Goal: Task Accomplishment & Management: Complete application form

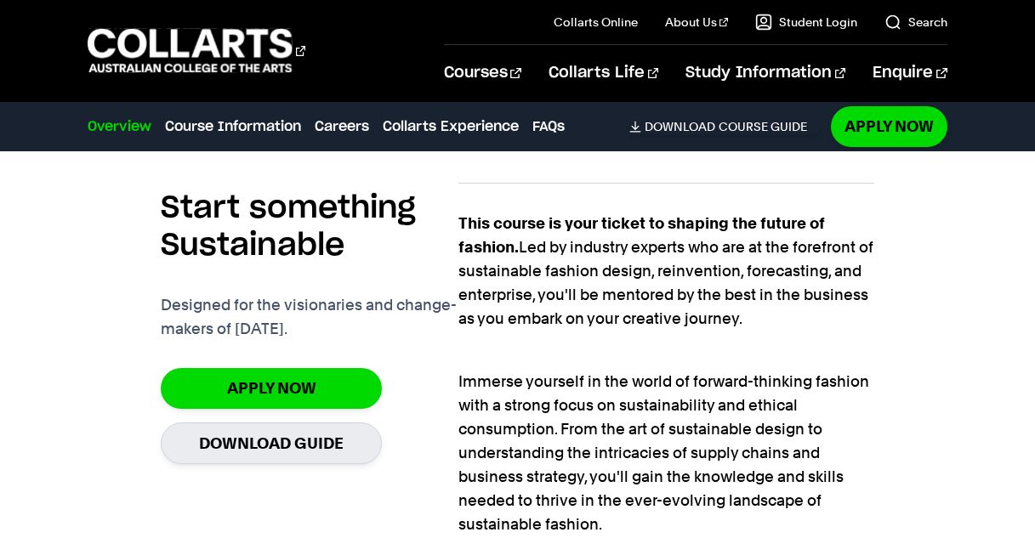
scroll to position [1096, 0]
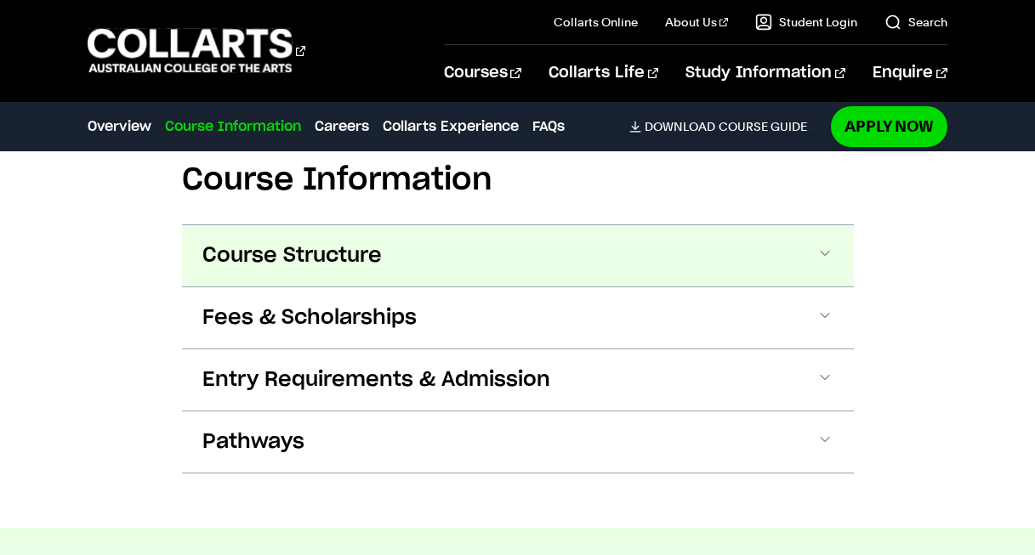
click at [356, 261] on span "Course Structure" at bounding box center [291, 255] width 179 height 27
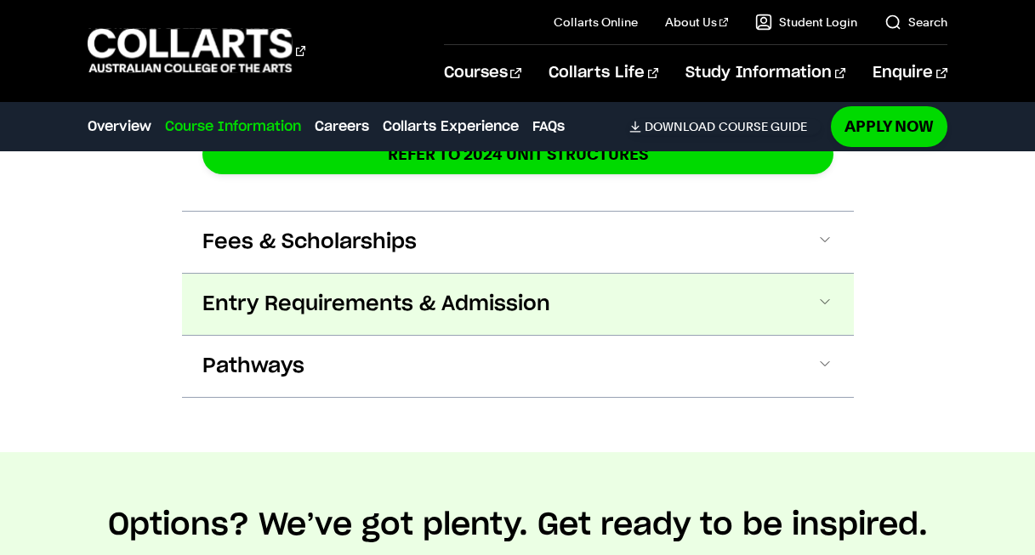
scroll to position [3102, 0]
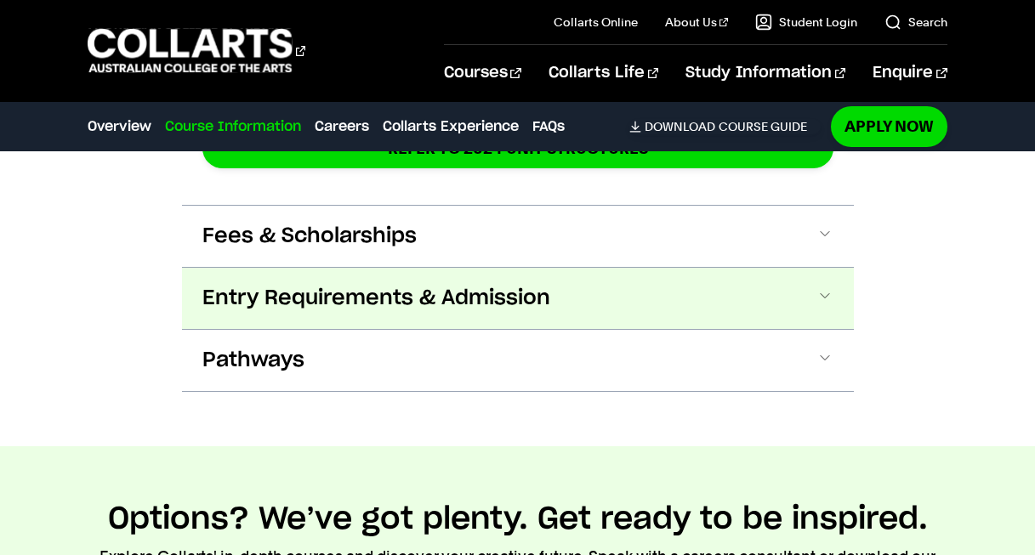
click at [367, 309] on span "Entry Requirements & Admission" at bounding box center [376, 298] width 348 height 27
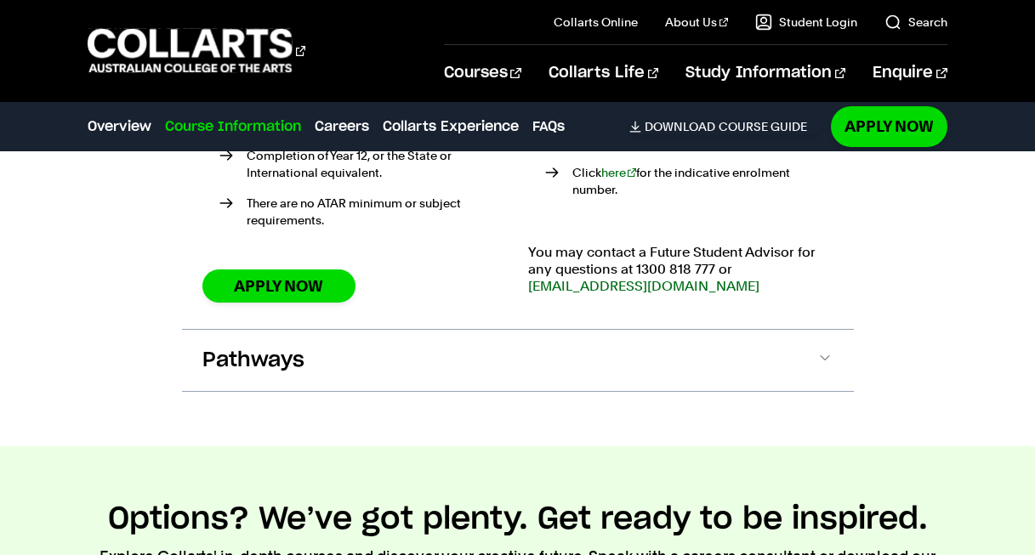
scroll to position [3577, 0]
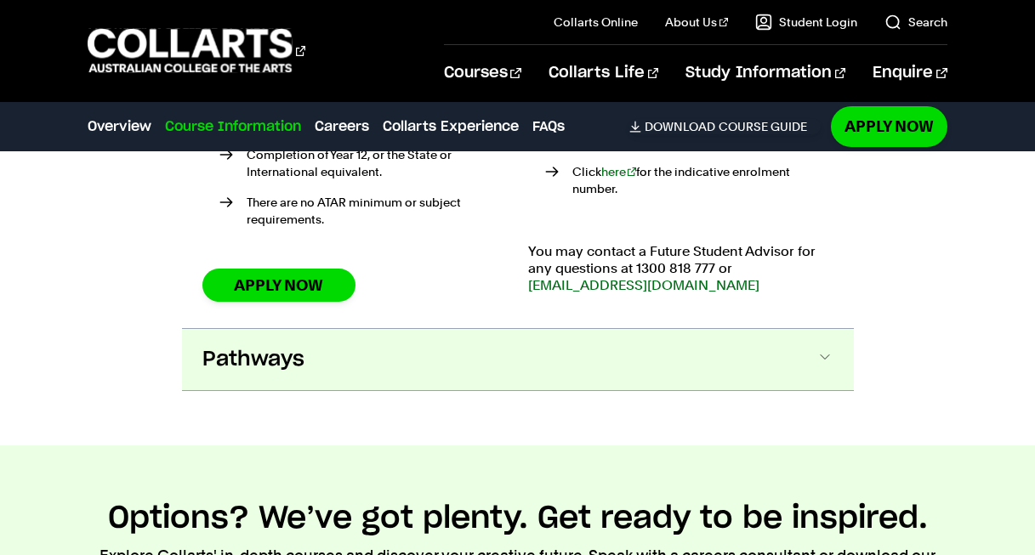
click at [611, 346] on button "Pathways" at bounding box center [518, 359] width 672 height 61
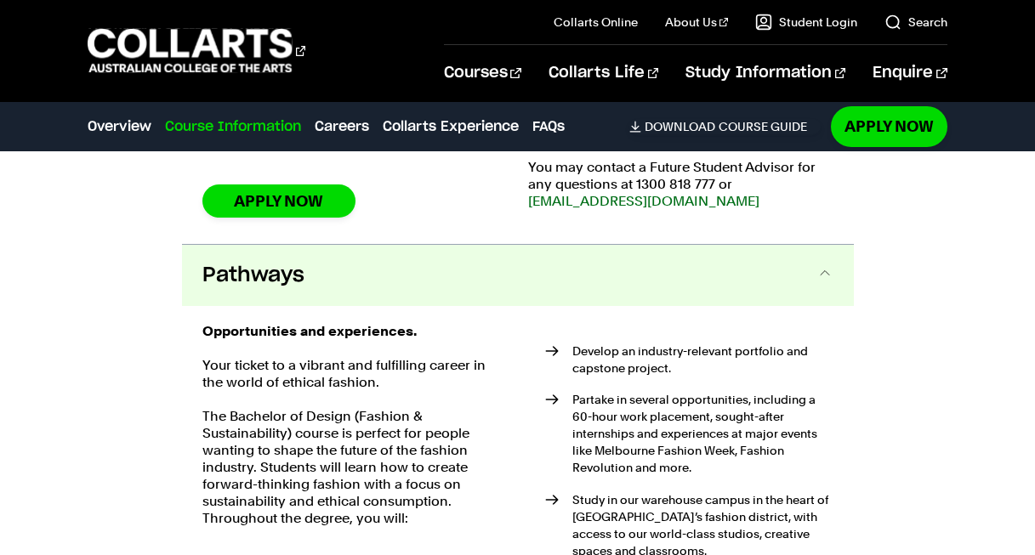
scroll to position [3735, 0]
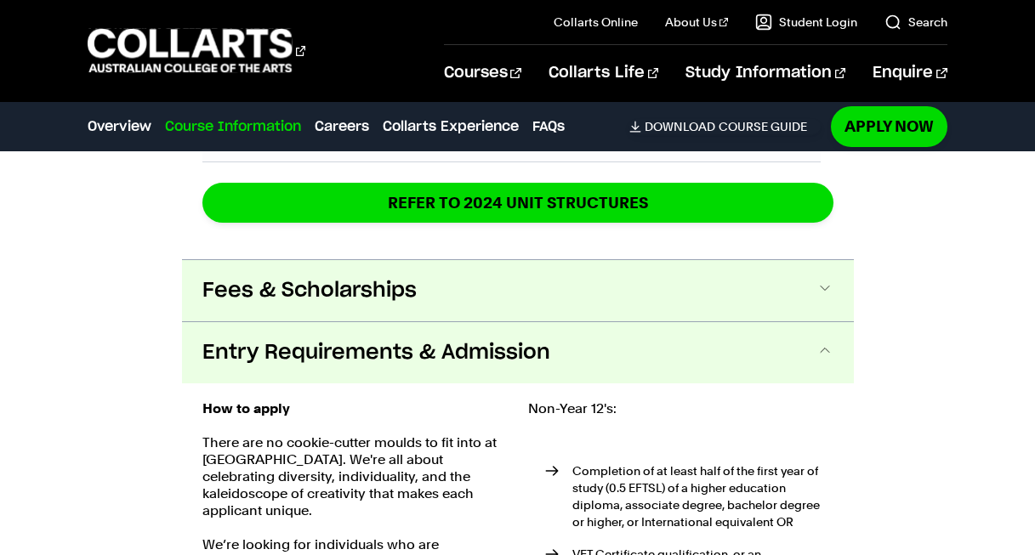
click at [322, 284] on span "Fees & Scholarships" at bounding box center [309, 290] width 214 height 27
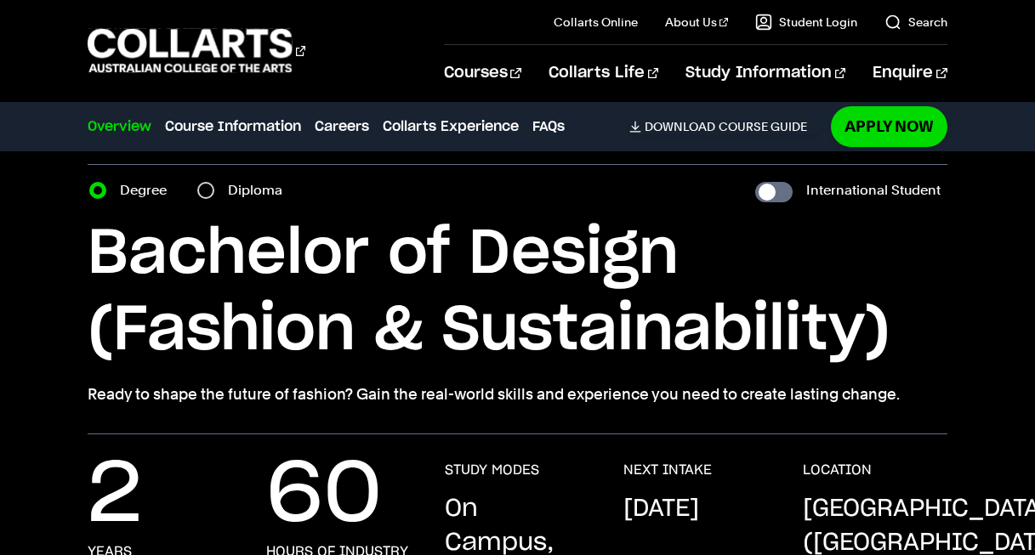
scroll to position [0, 0]
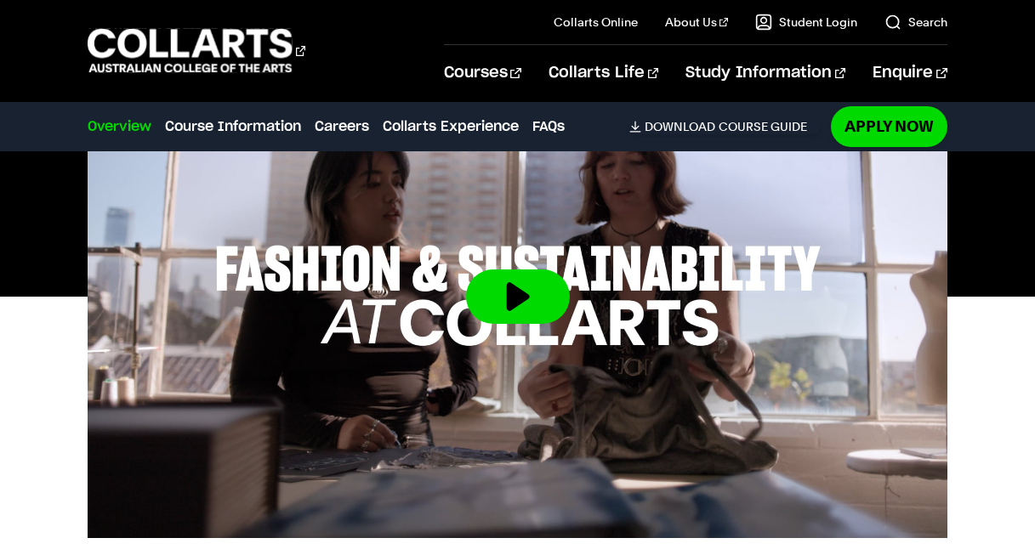
scroll to position [698, 0]
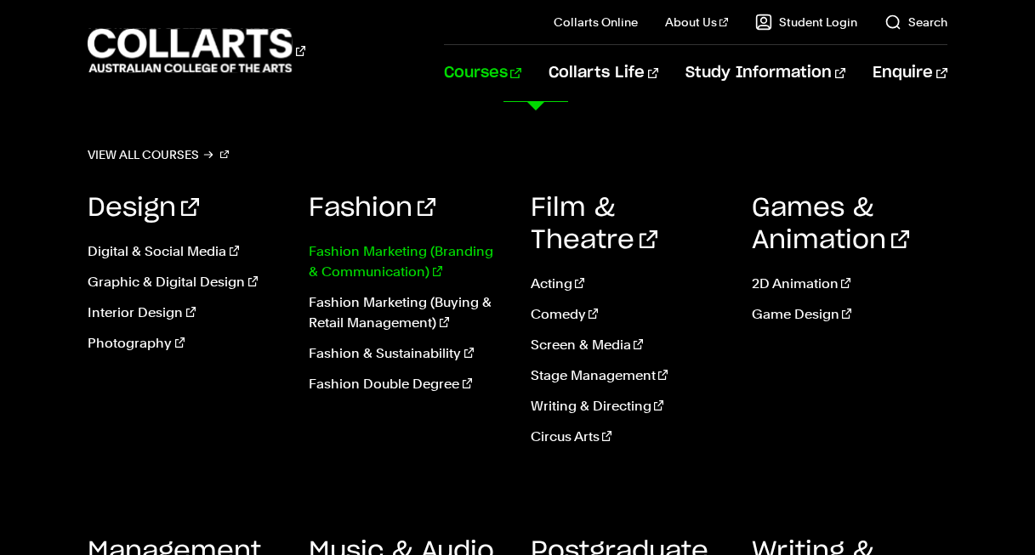
click at [368, 272] on link "Fashion Marketing (Branding & Communication)" at bounding box center [407, 262] width 196 height 41
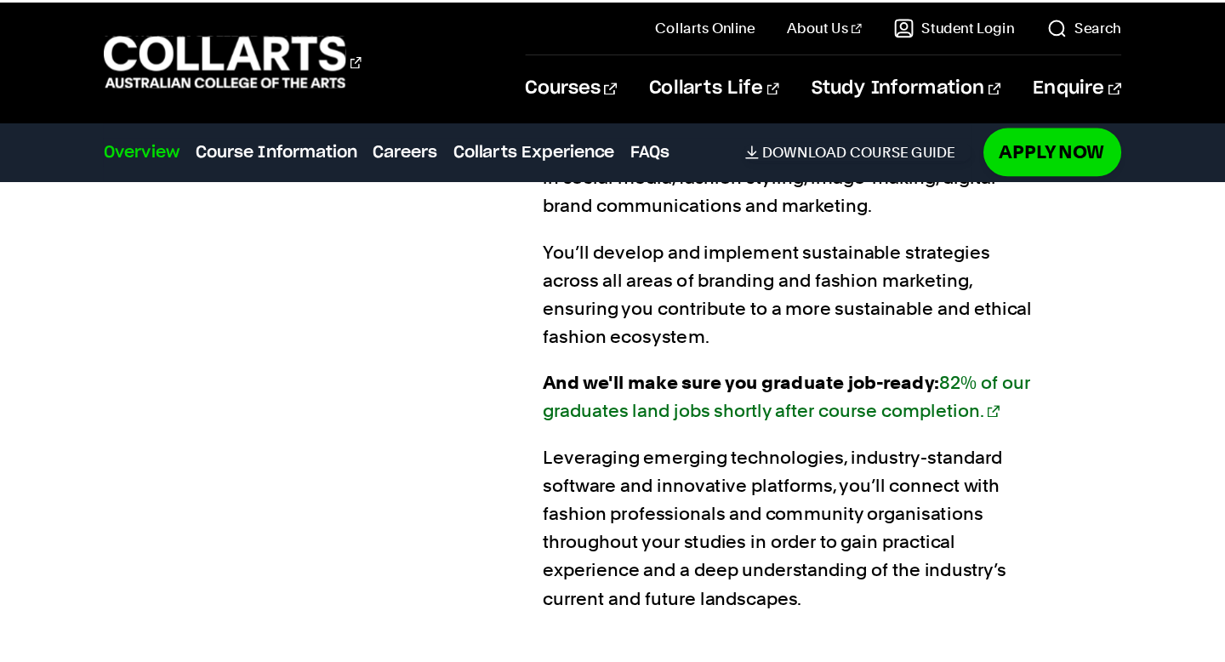
scroll to position [1465, 0]
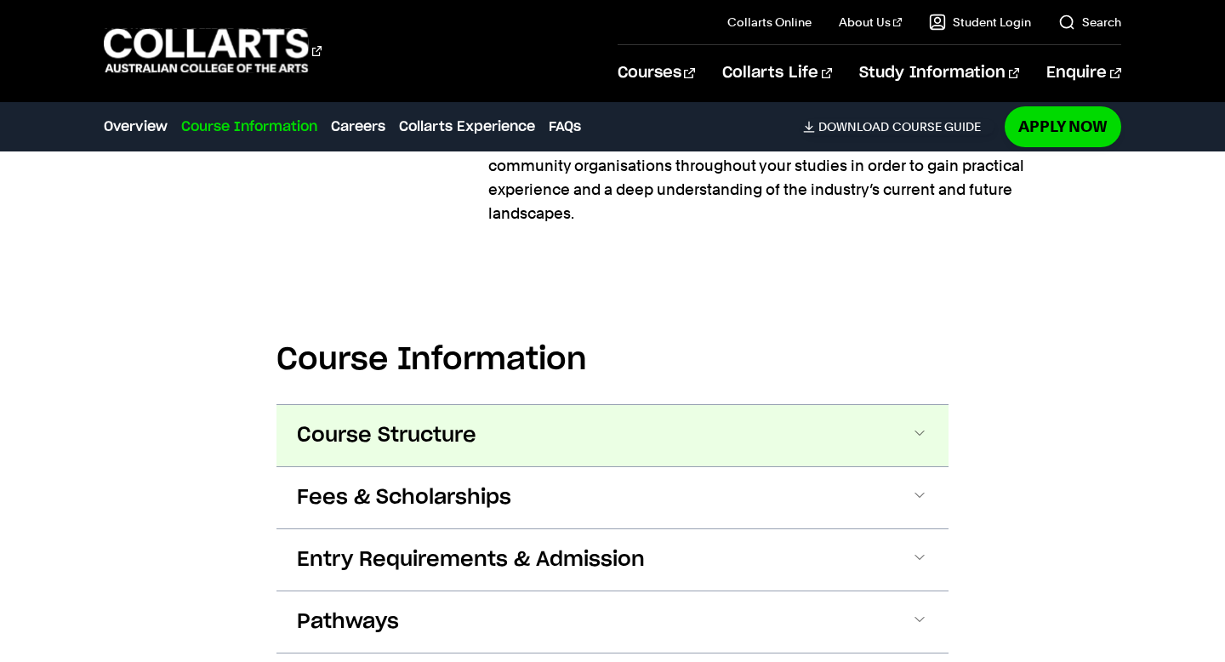
click at [386, 437] on span "Course Structure" at bounding box center [386, 435] width 179 height 27
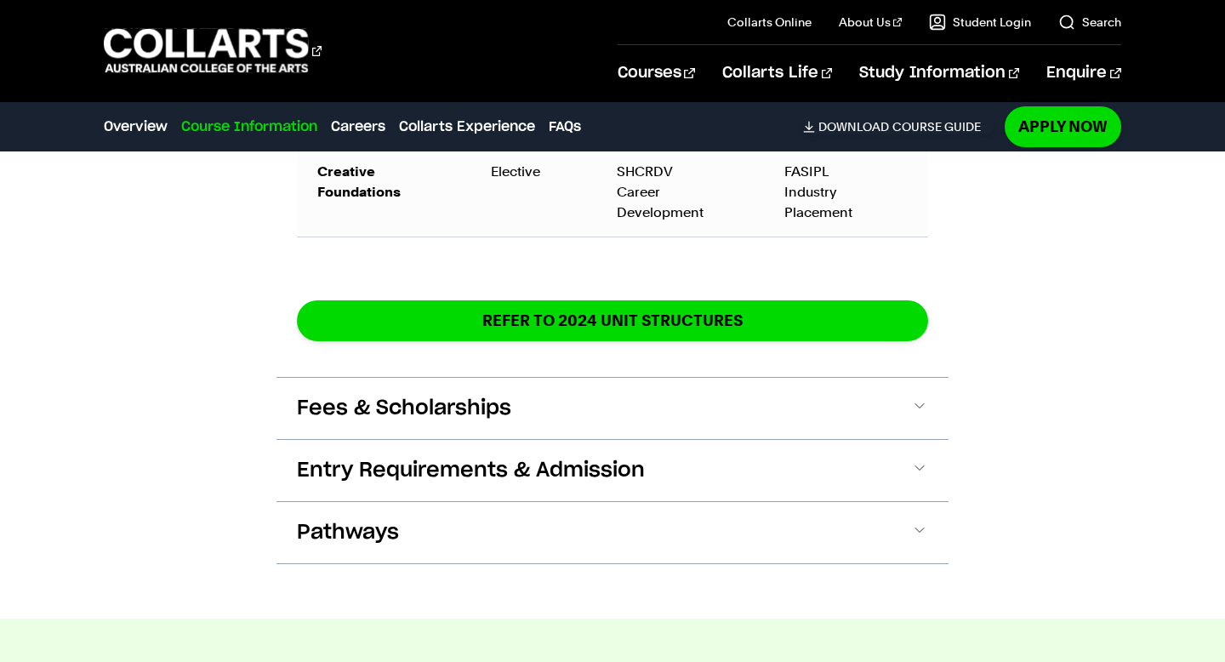
scroll to position [3116, 0]
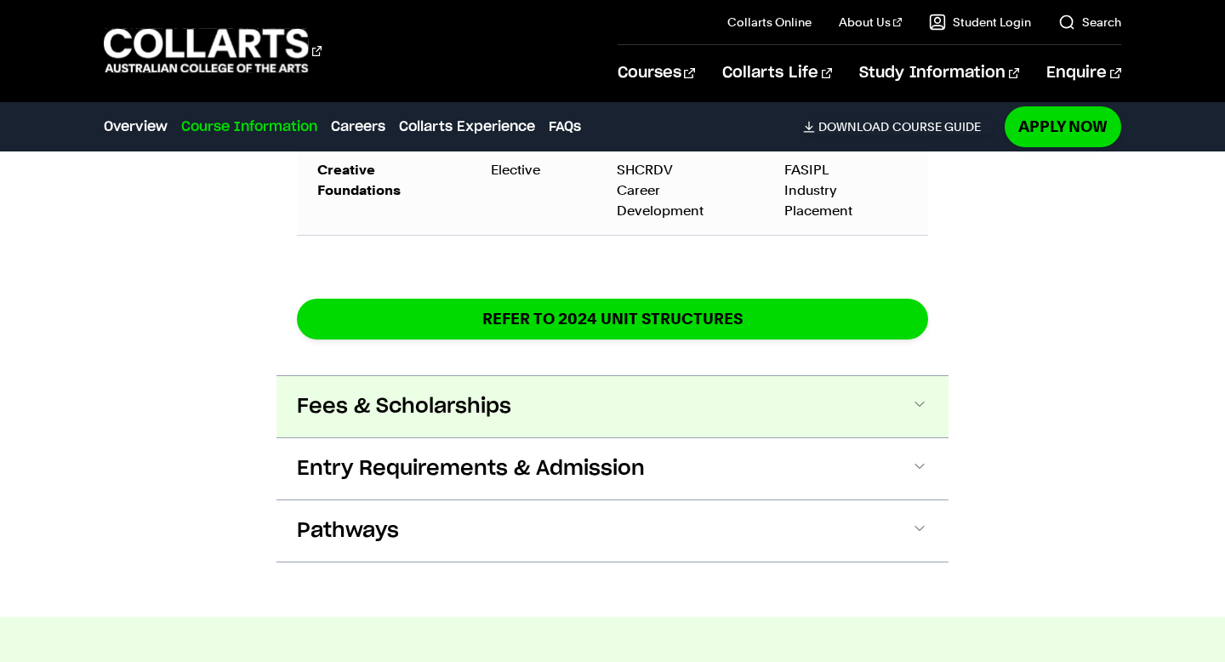
click at [513, 388] on button "Fees & Scholarships" at bounding box center [612, 406] width 672 height 61
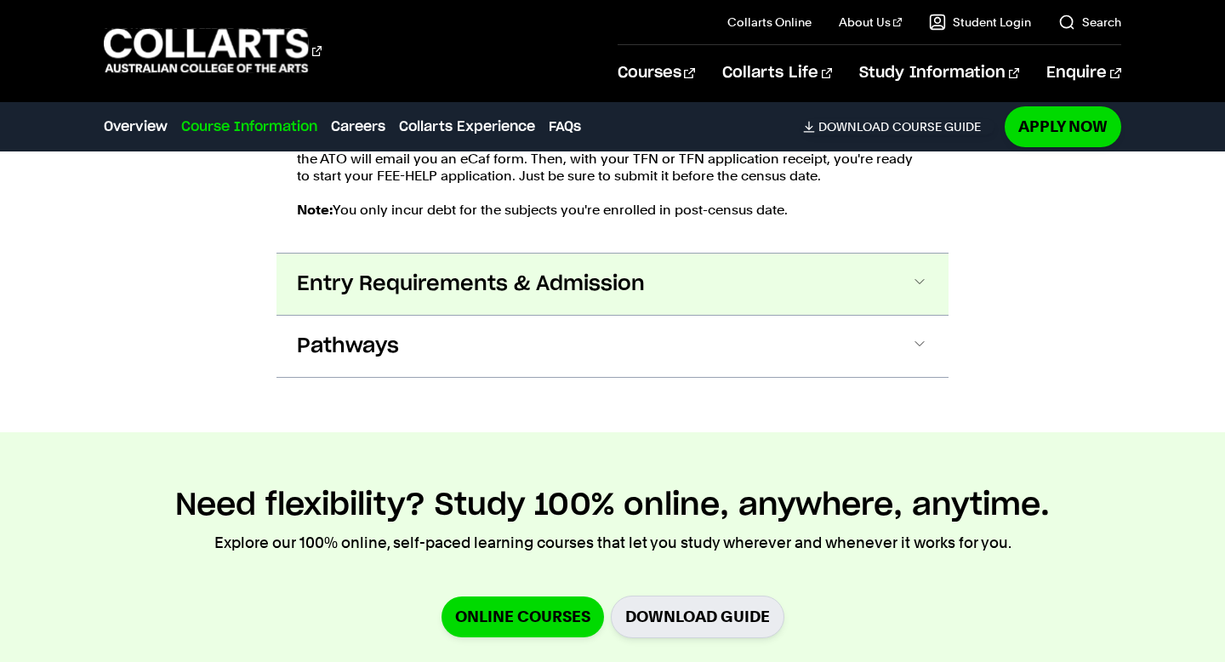
click at [507, 270] on span "Entry Requirements & Admission" at bounding box center [471, 283] width 348 height 27
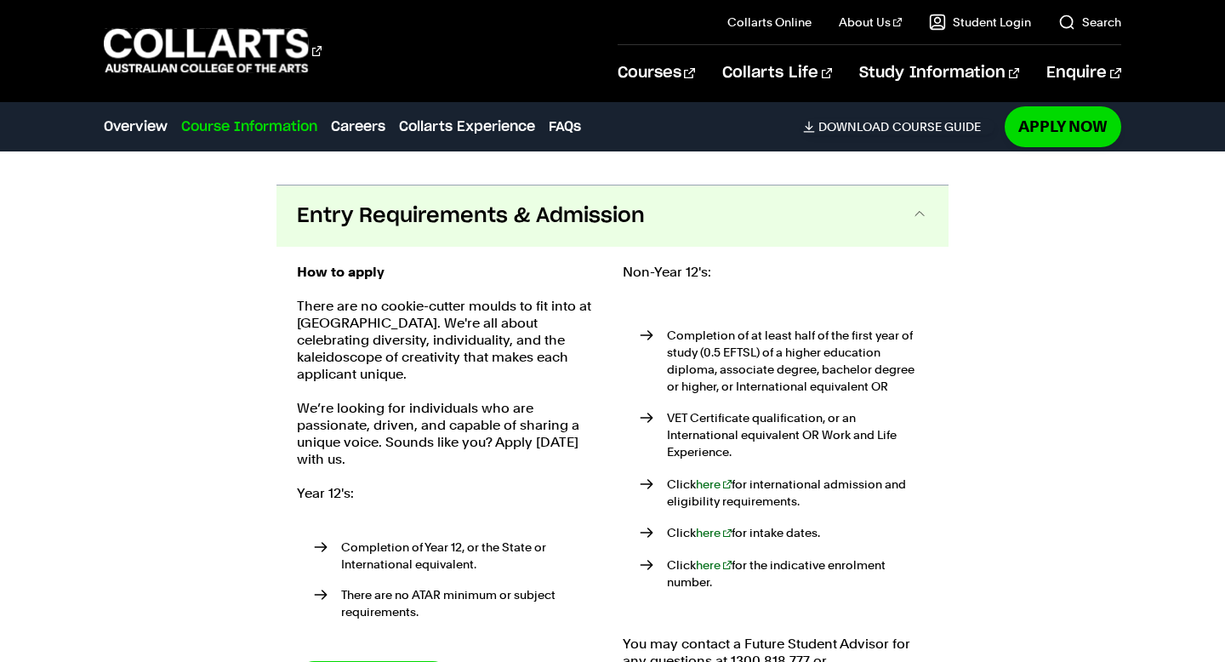
scroll to position [3836, 0]
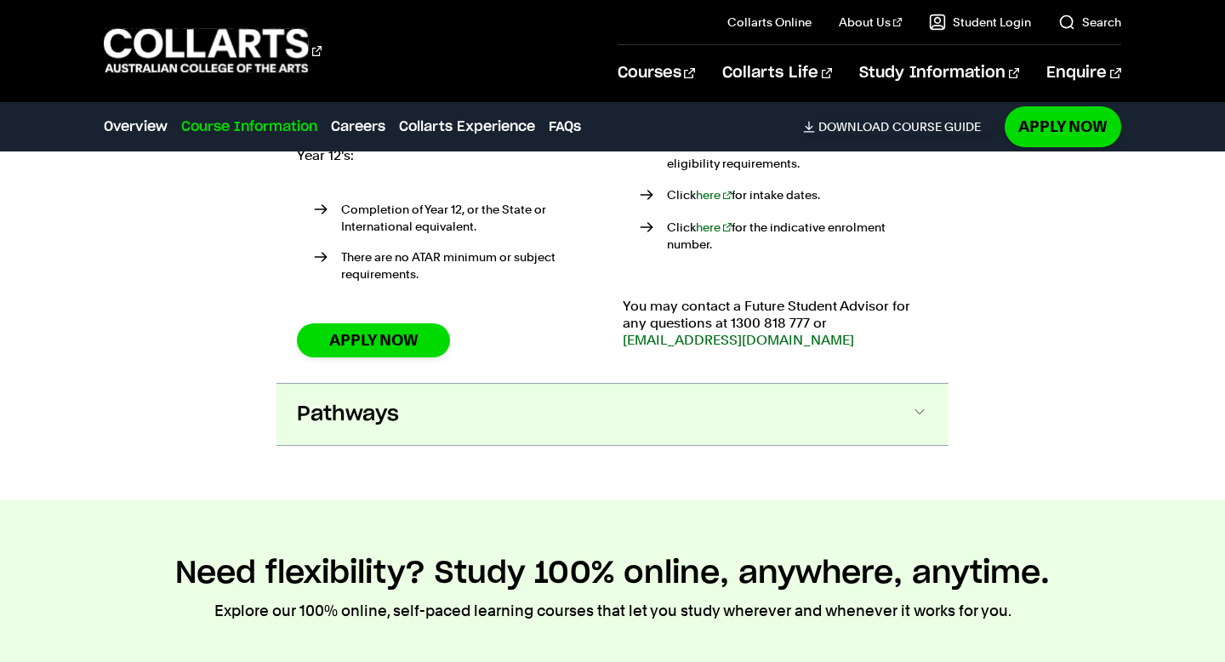
click at [485, 384] on button "Pathways" at bounding box center [612, 414] width 672 height 61
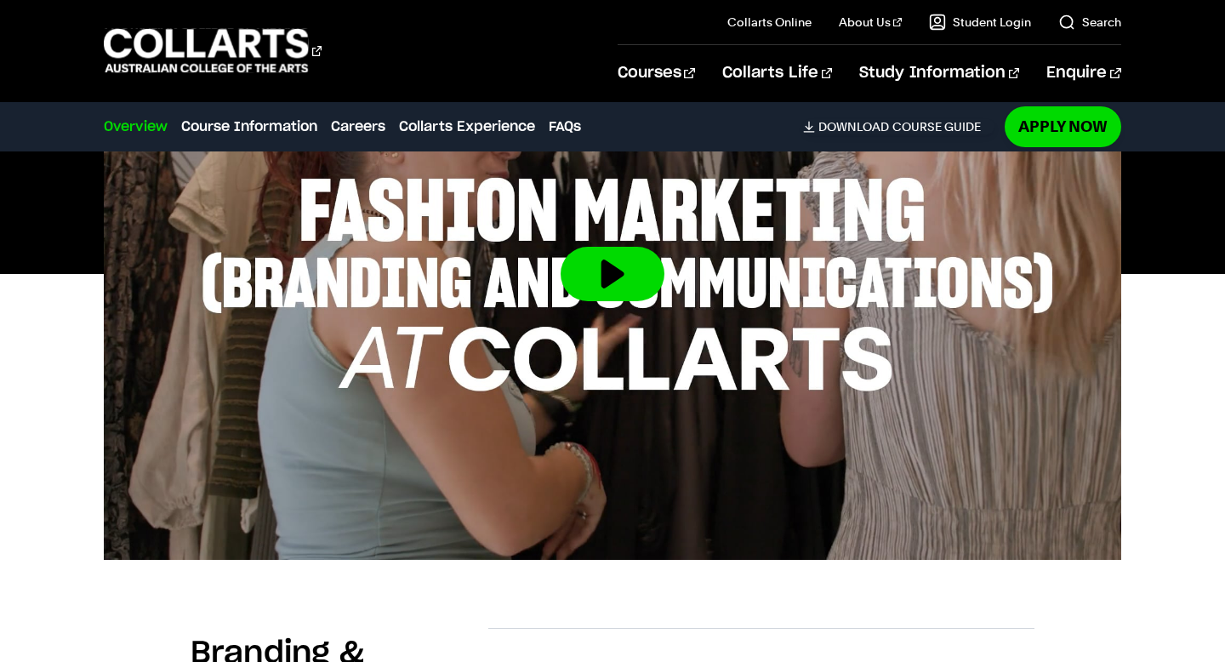
scroll to position [635, 0]
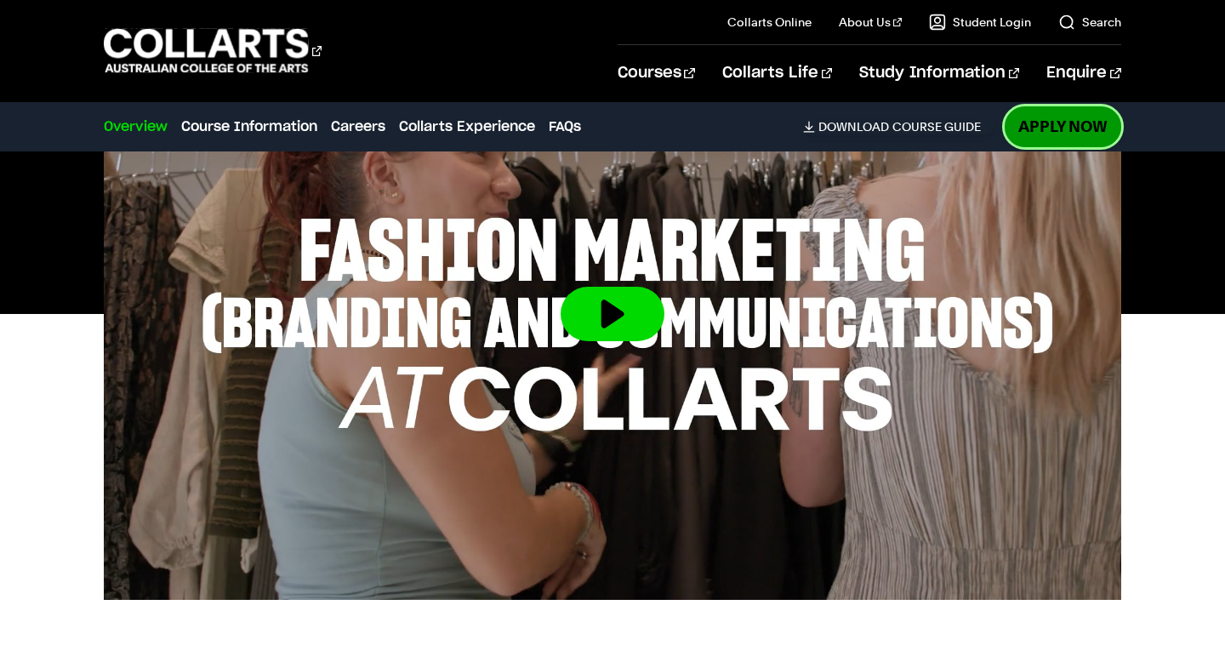
click at [1034, 118] on link "Apply Now" at bounding box center [1063, 126] width 117 height 40
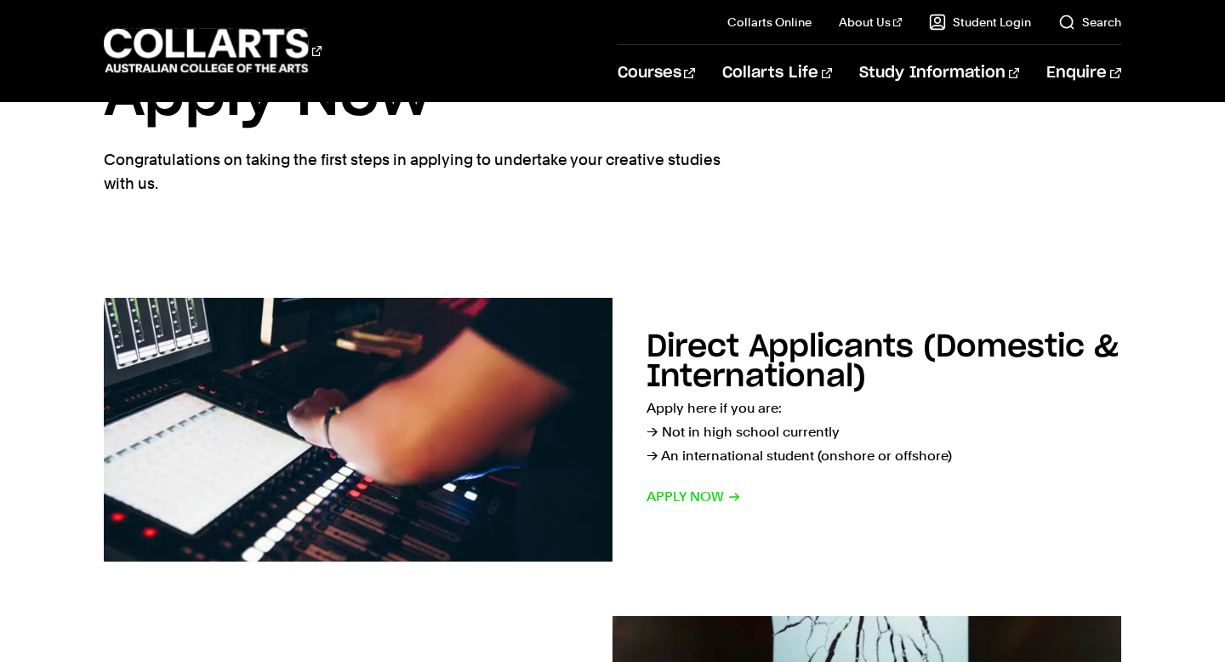
scroll to position [269, 0]
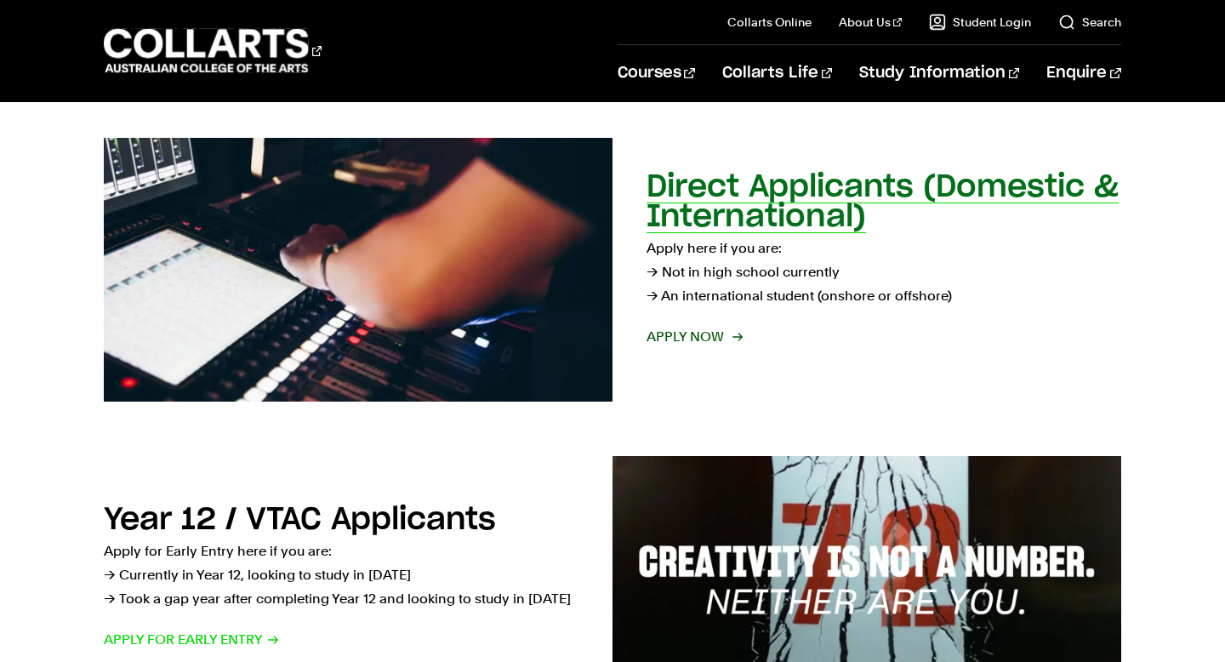
click at [705, 335] on span "Apply now" at bounding box center [693, 337] width 94 height 24
